Goal: Task Accomplishment & Management: Manage account settings

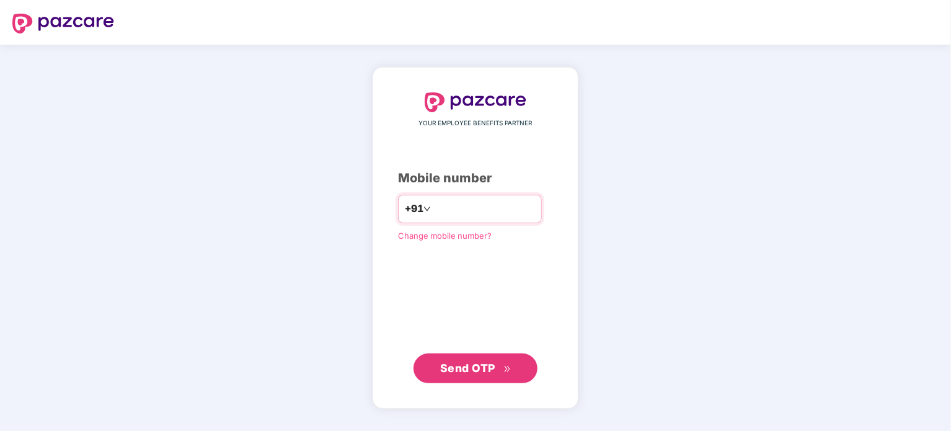
click at [447, 209] on input "number" at bounding box center [484, 209] width 102 height 20
type input "**********"
click at [482, 363] on span "Send OTP" at bounding box center [467, 367] width 55 height 13
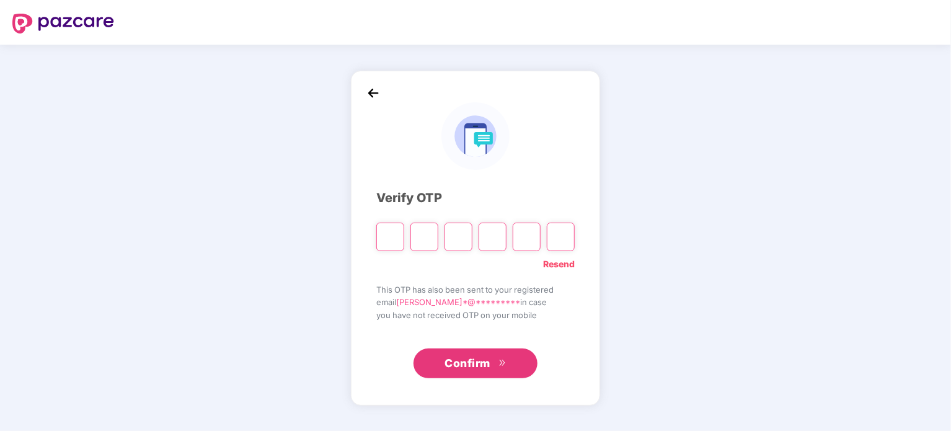
click at [552, 264] on link "Resend" at bounding box center [559, 264] width 32 height 14
click at [379, 219] on div at bounding box center [475, 232] width 198 height 37
click at [400, 246] on input "Please enter verification code. Digit 1" at bounding box center [390, 236] width 28 height 29
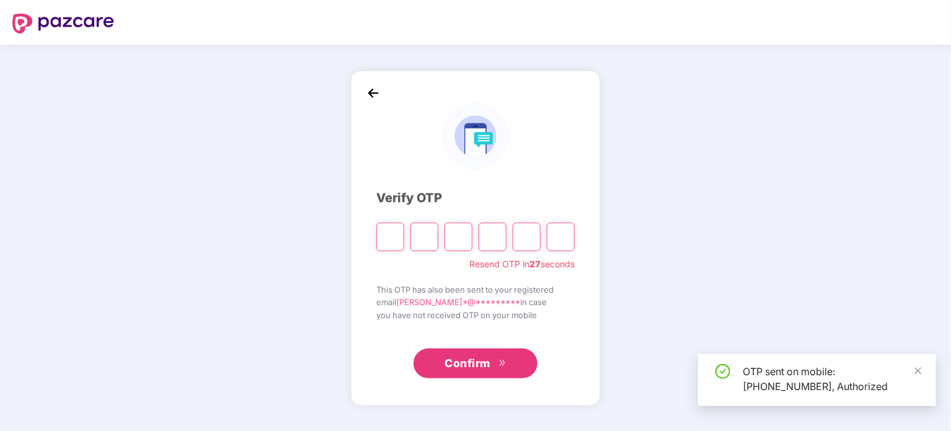
click at [400, 246] on input "Please enter verification code. Digit 1" at bounding box center [390, 236] width 28 height 29
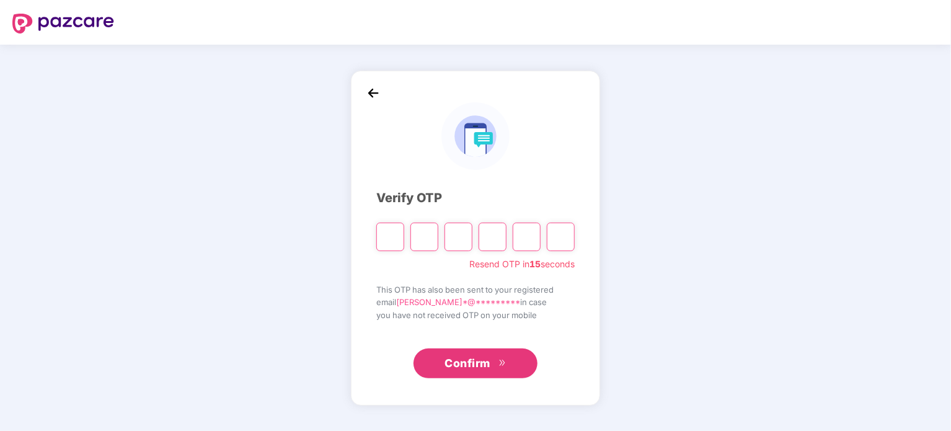
type input "*"
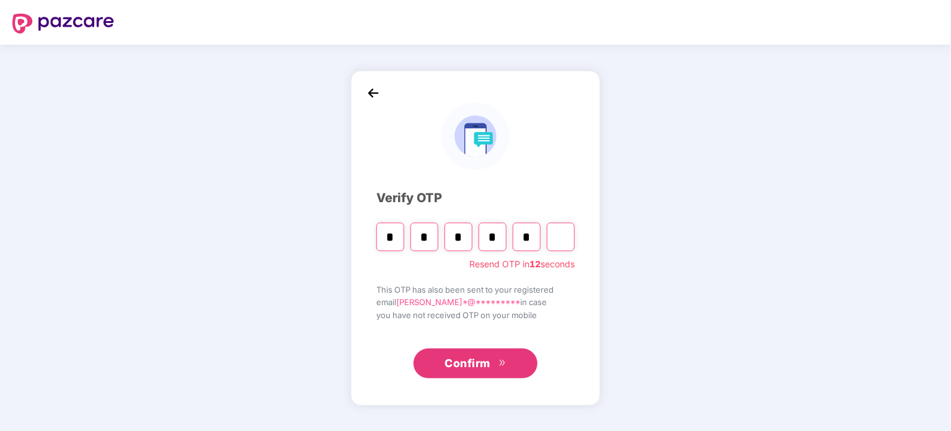
type input "*"
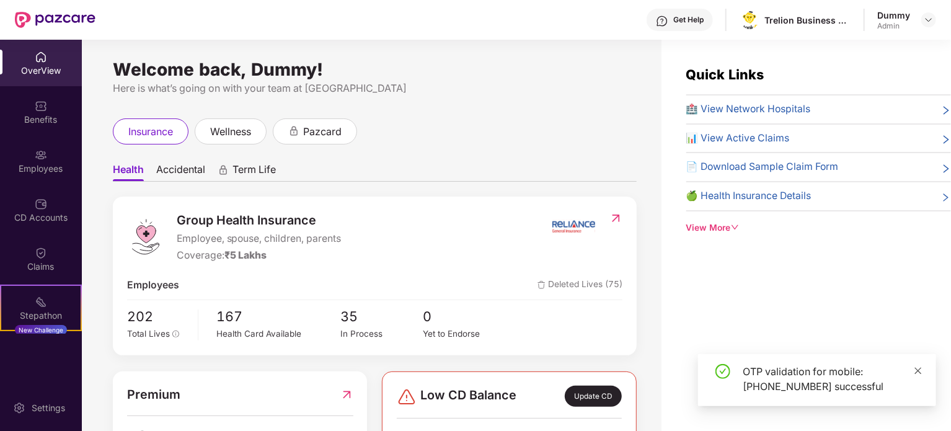
click at [920, 372] on icon "close" at bounding box center [918, 370] width 7 height 7
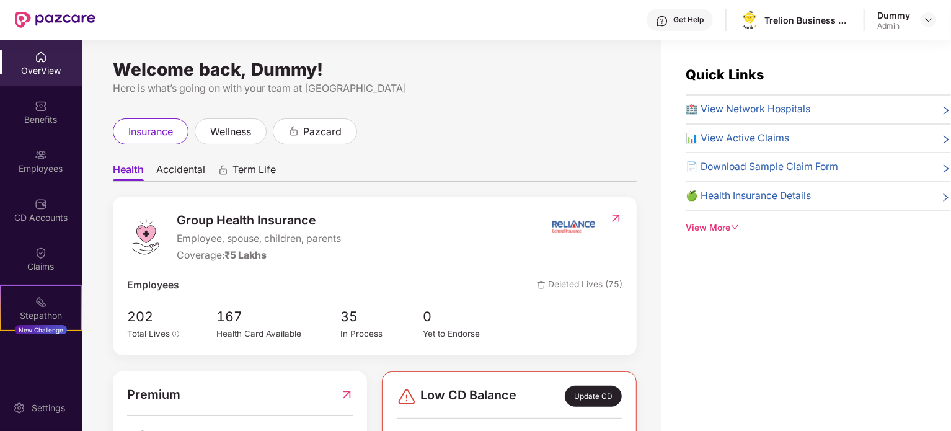
scroll to position [40, 0]
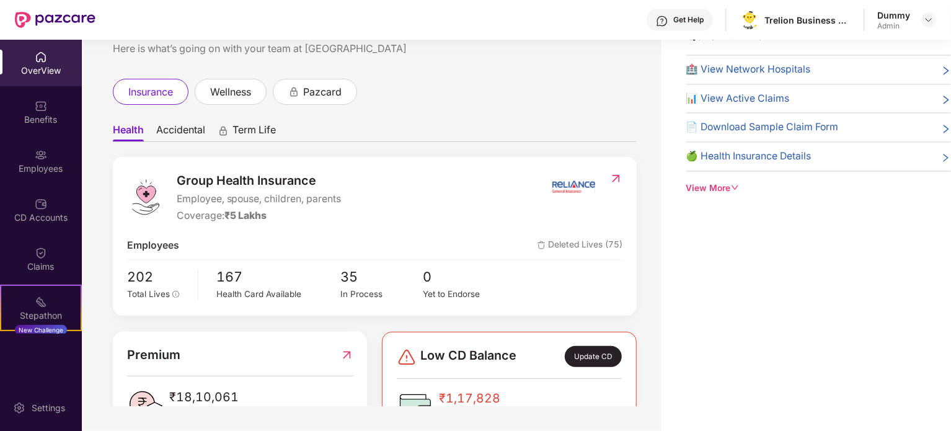
click at [53, 77] on div "OverView" at bounding box center [41, 63] width 82 height 46
